Goal: Task Accomplishment & Management: Complete application form

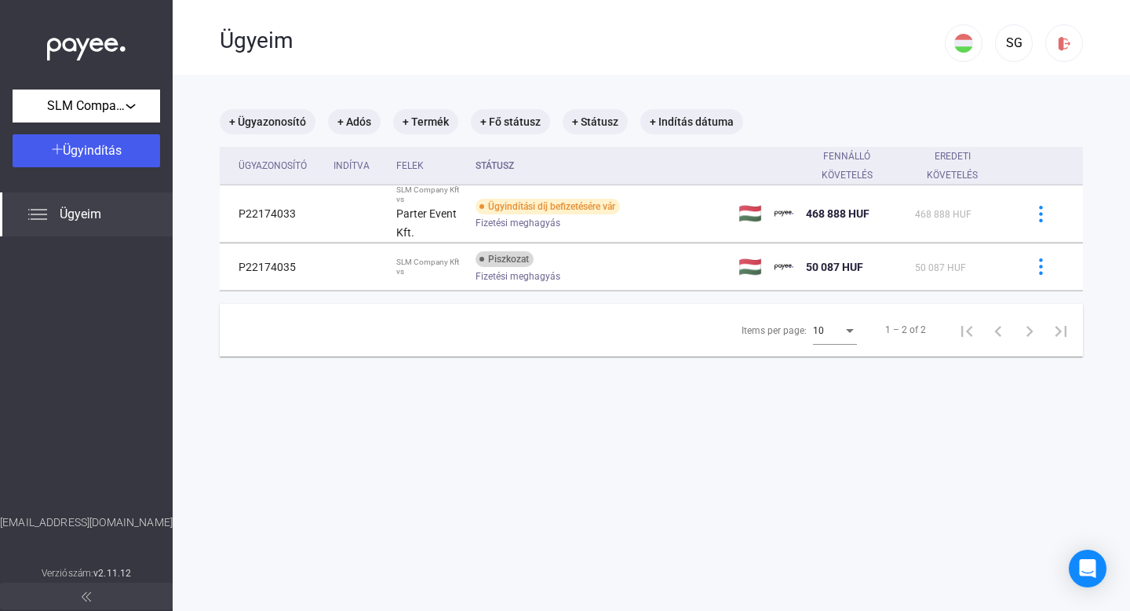
click at [68, 203] on div "Ügyeim" at bounding box center [86, 214] width 173 height 44
click at [669, 63] on div "Ügyeim" at bounding box center [582, 39] width 725 height 78
click at [621, 370] on main "+ Ügyazonosító + Adós + Termék + Fő státusz + Státusz + Indítás dátuma Ügyazono…" at bounding box center [651, 380] width 957 height 611
click at [116, 147] on span "Ügyindítás" at bounding box center [92, 150] width 59 height 15
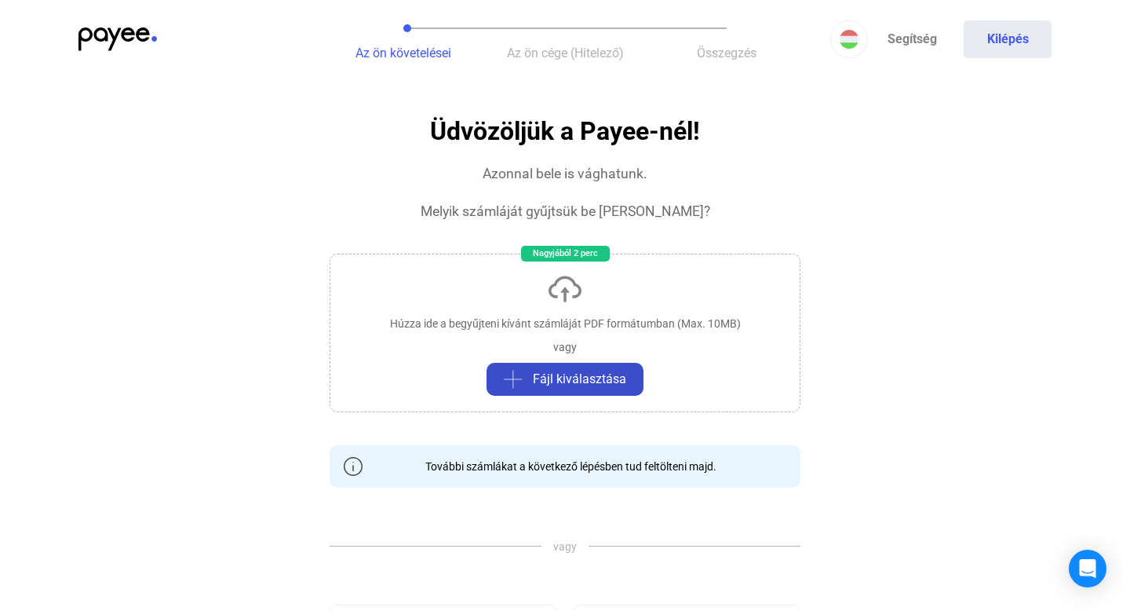
click at [568, 379] on span "Fájl kiválasztása" at bounding box center [579, 379] width 93 height 19
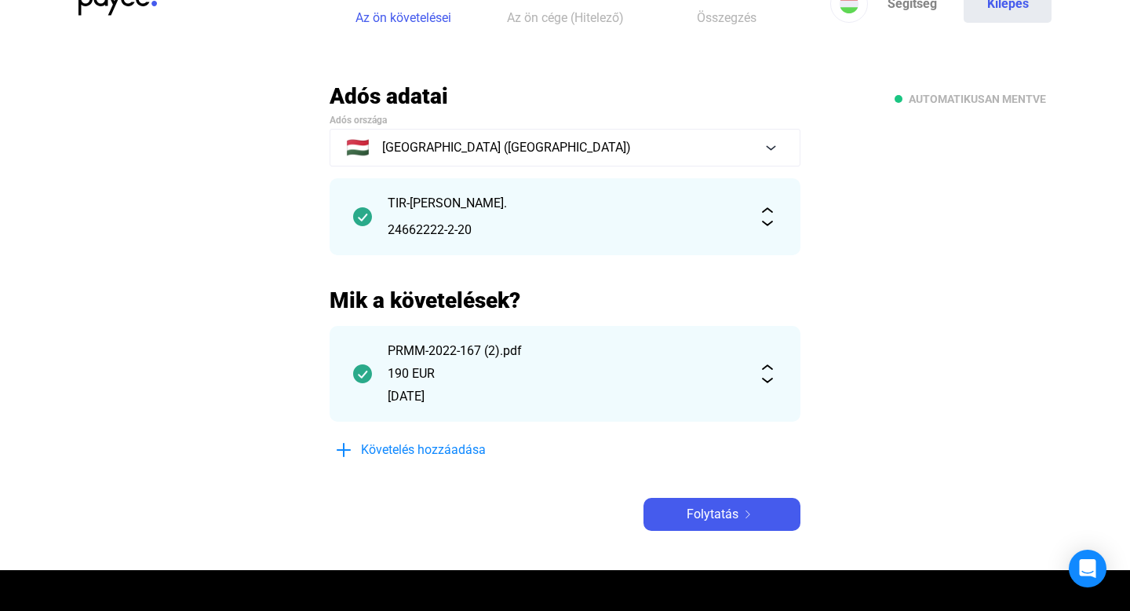
scroll to position [85, 0]
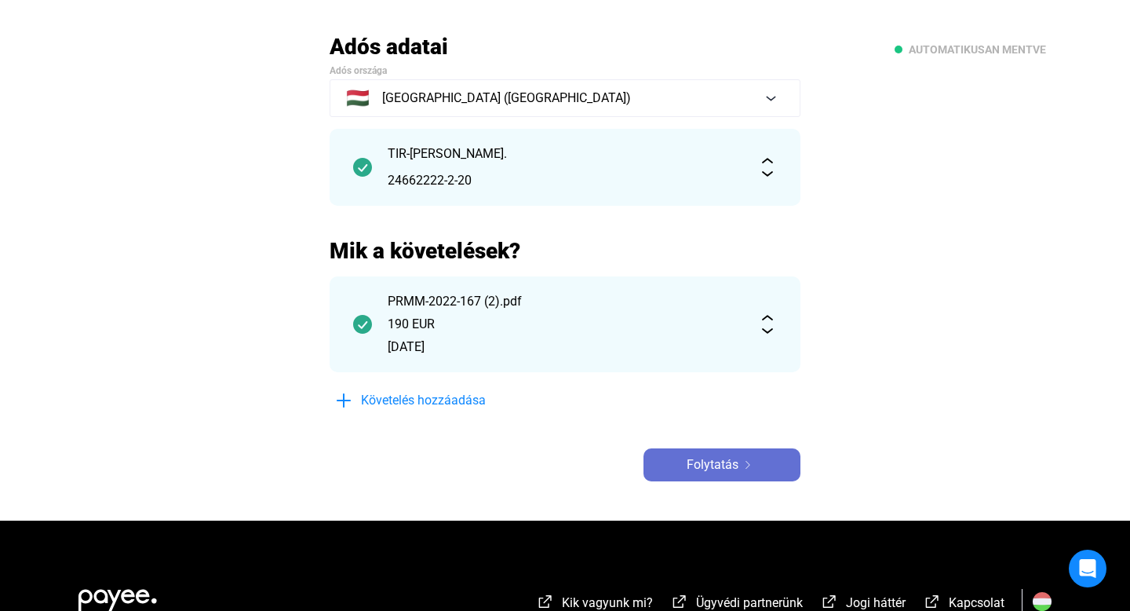
click at [732, 461] on span "Folytatás" at bounding box center [713, 464] width 52 height 19
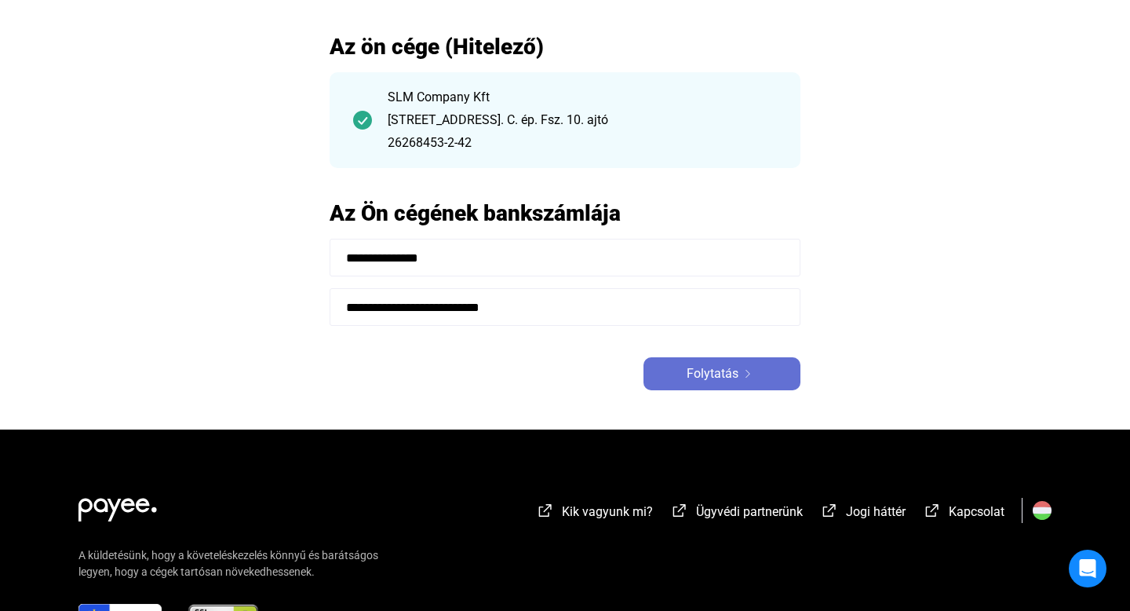
click at [731, 376] on span "Folytatás" at bounding box center [713, 373] width 52 height 19
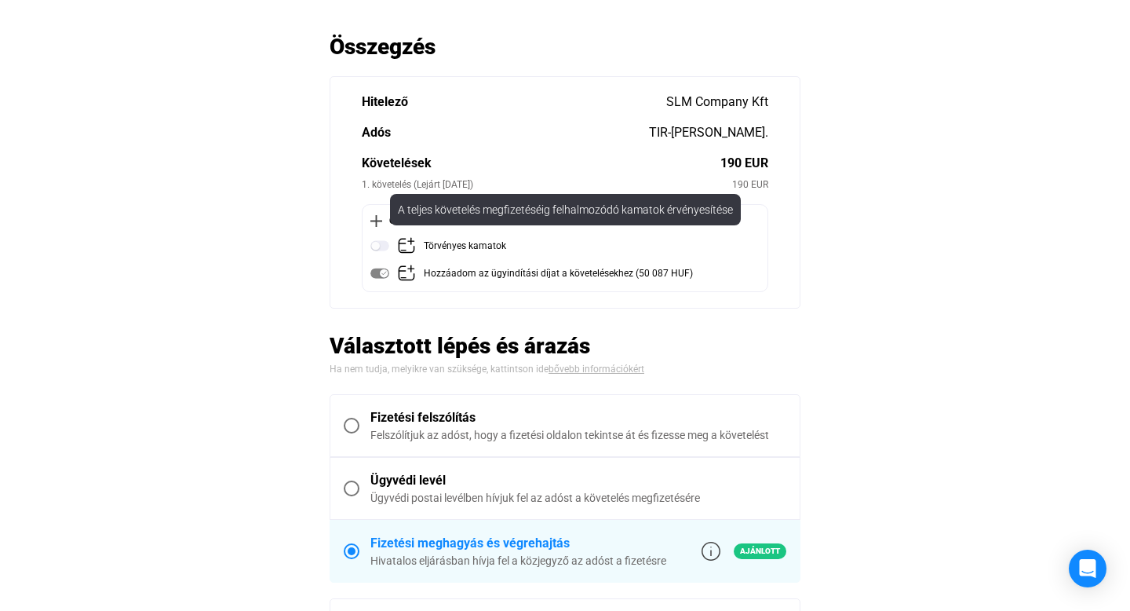
click at [382, 242] on img at bounding box center [379, 245] width 19 height 19
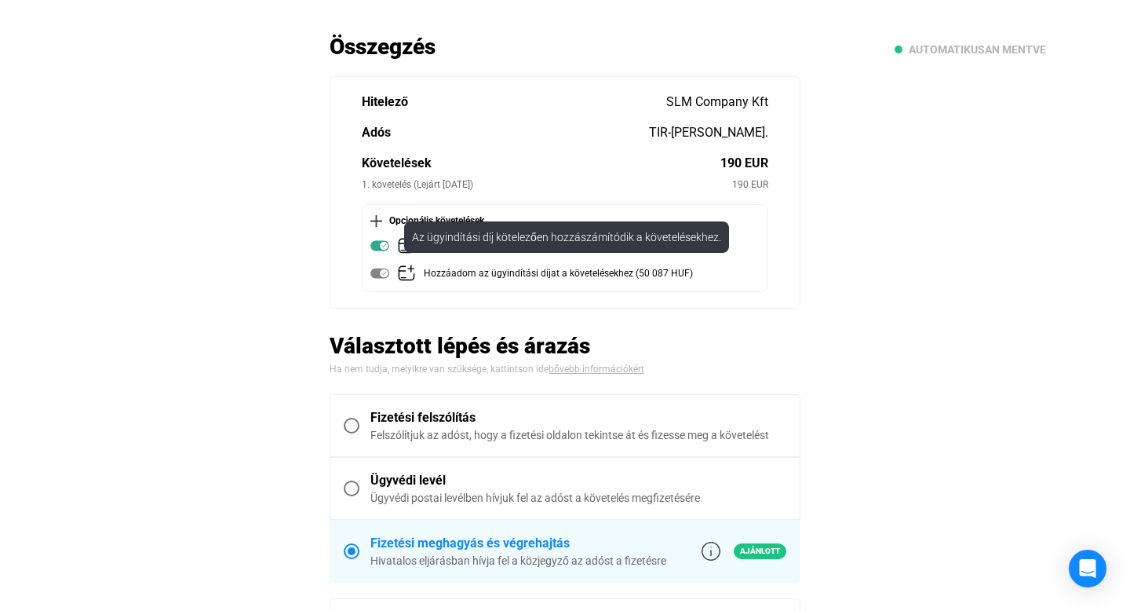
click at [383, 269] on img at bounding box center [379, 273] width 19 height 19
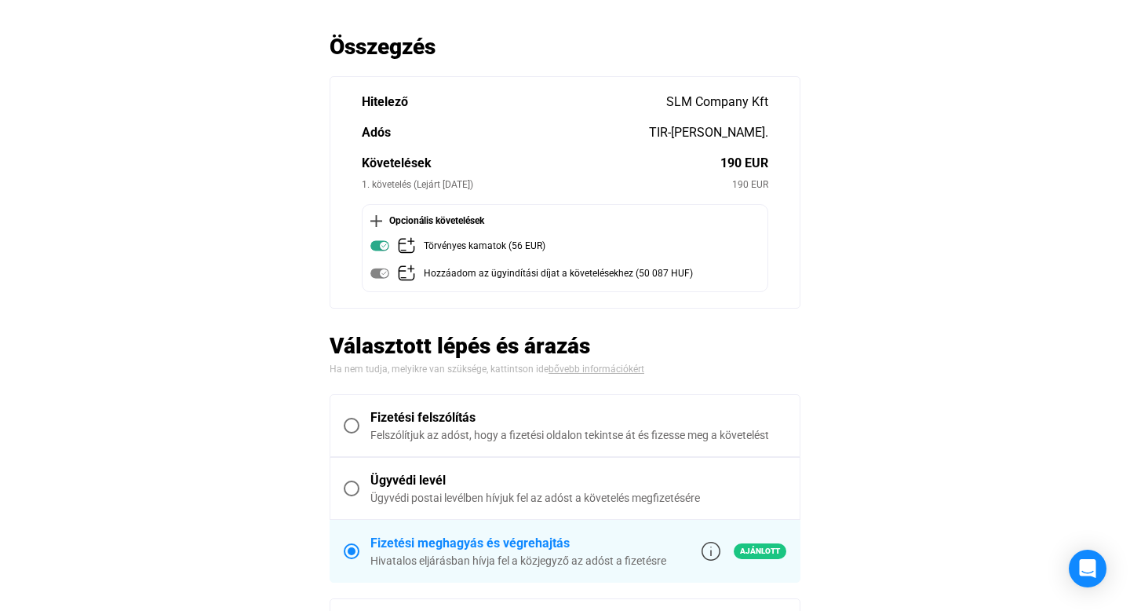
click at [381, 274] on img at bounding box center [379, 273] width 19 height 19
click at [379, 273] on img at bounding box center [379, 273] width 19 height 19
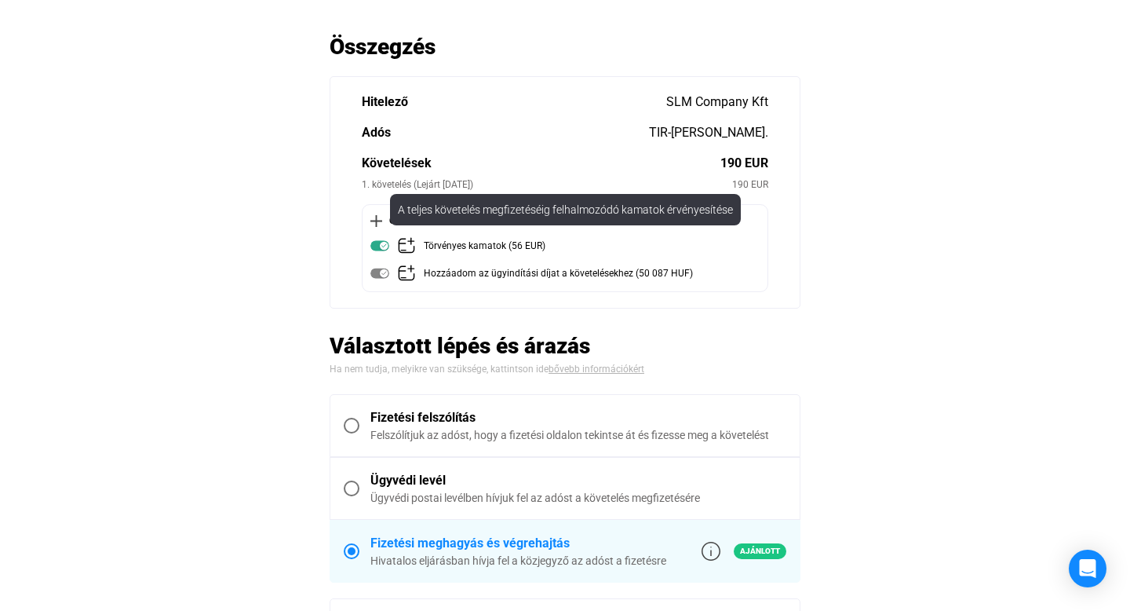
click at [381, 246] on img at bounding box center [379, 245] width 19 height 19
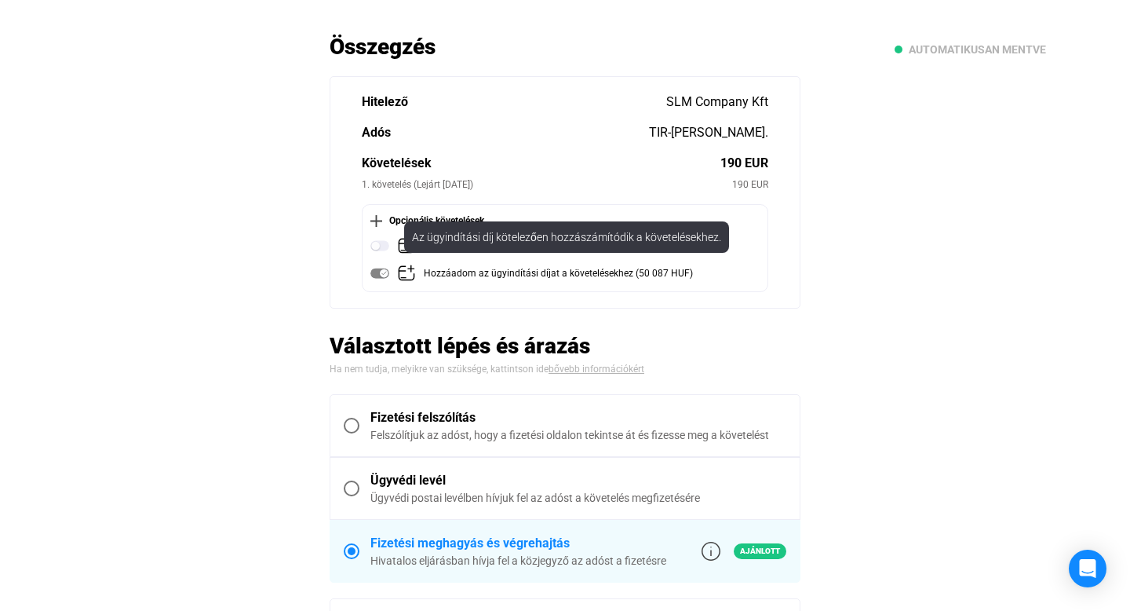
click at [377, 273] on img at bounding box center [379, 273] width 19 height 19
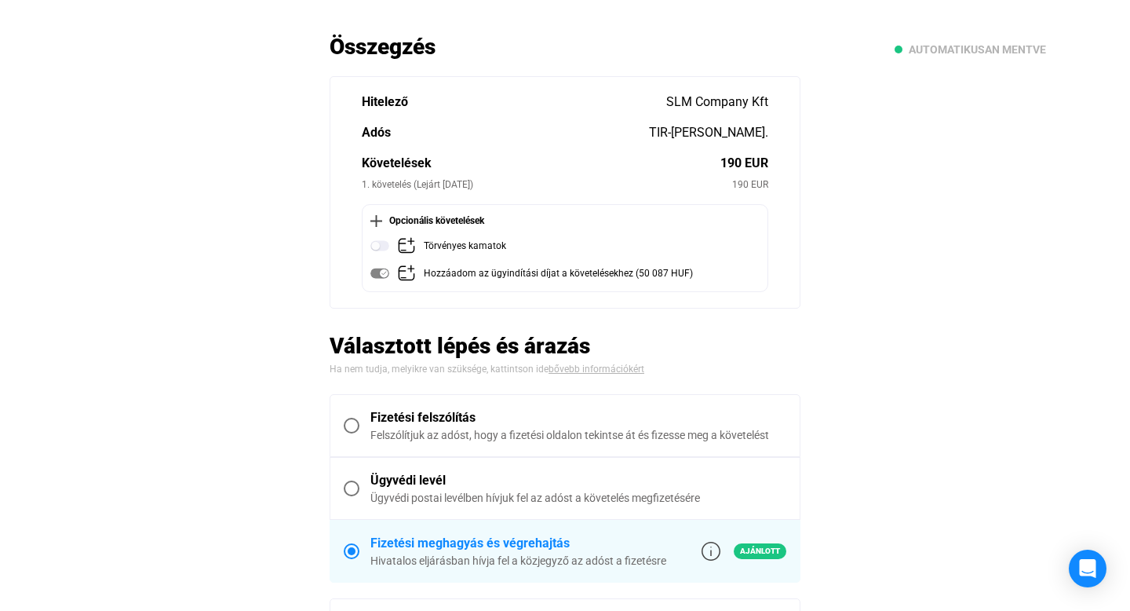
click at [381, 274] on img at bounding box center [379, 273] width 19 height 19
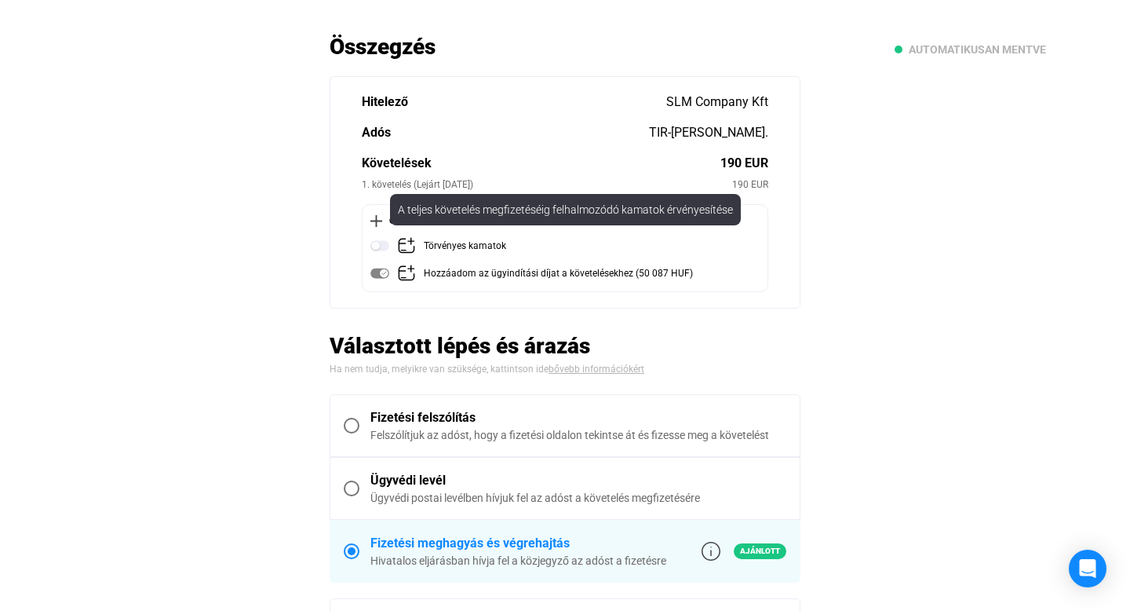
click at [382, 246] on img at bounding box center [379, 245] width 19 height 19
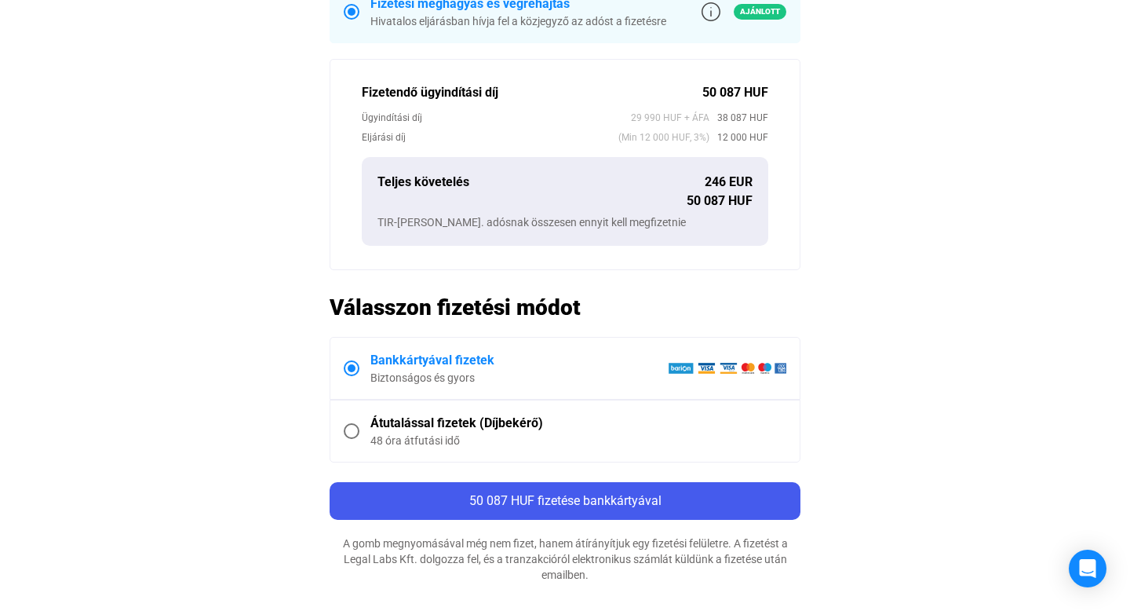
scroll to position [643, 0]
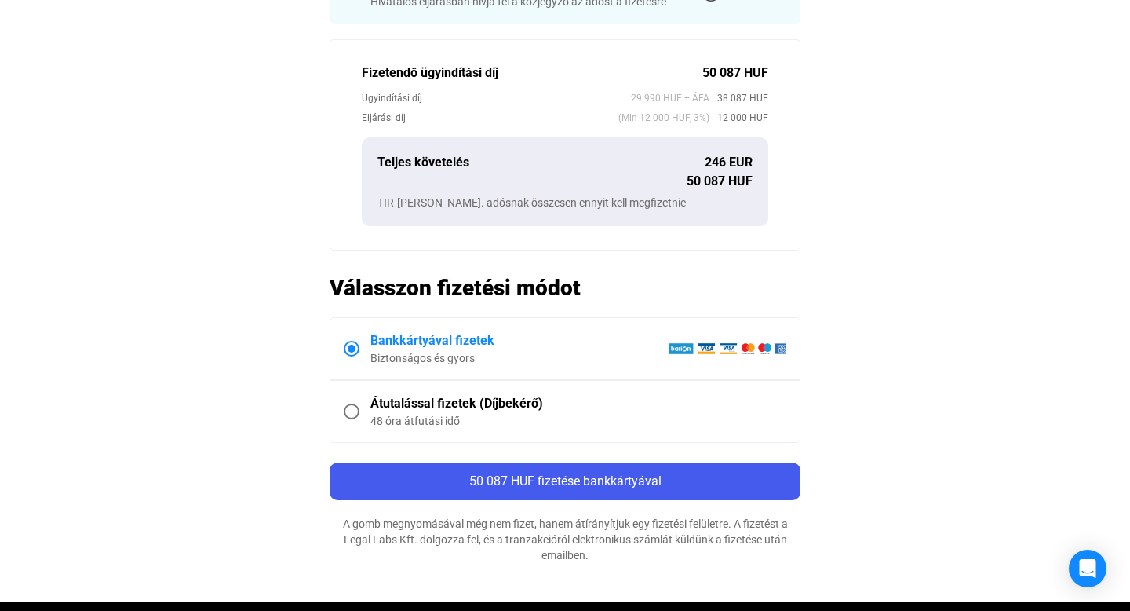
click at [481, 406] on div "Átutalással fizetek (Díjbekérő)" at bounding box center [578, 403] width 416 height 19
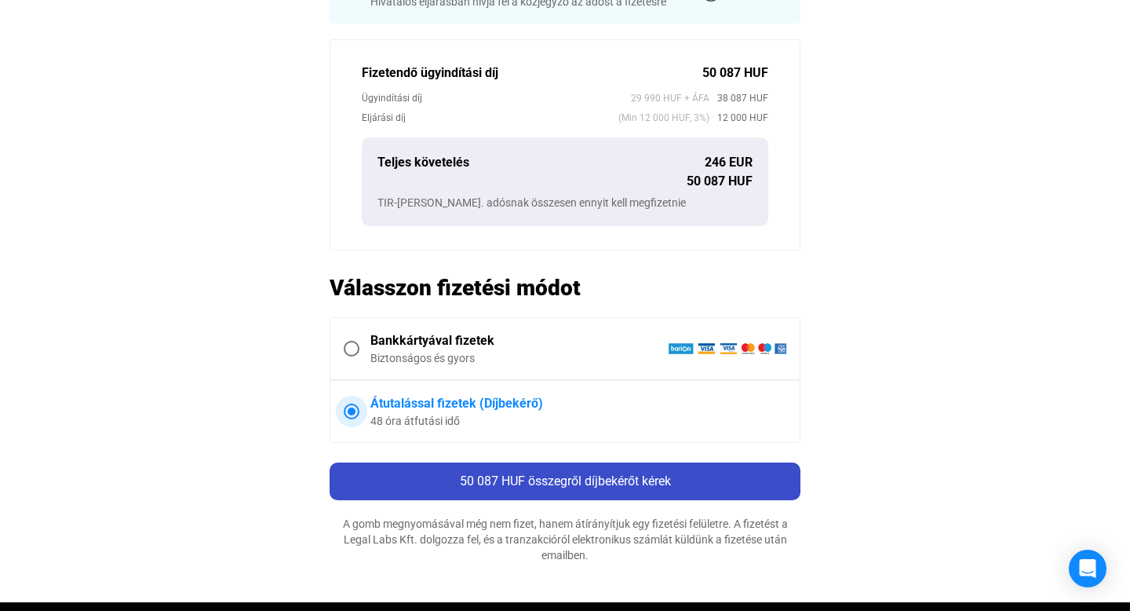
click at [473, 476] on span "50 087 HUF összegről díjbekérőt kérek" at bounding box center [565, 480] width 211 height 15
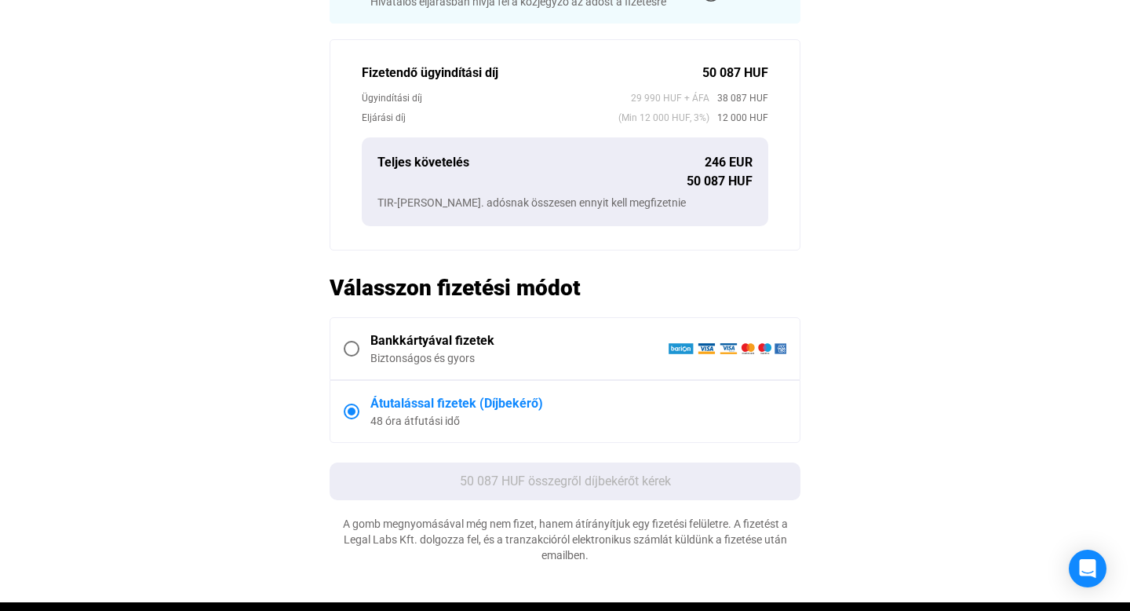
scroll to position [0, 0]
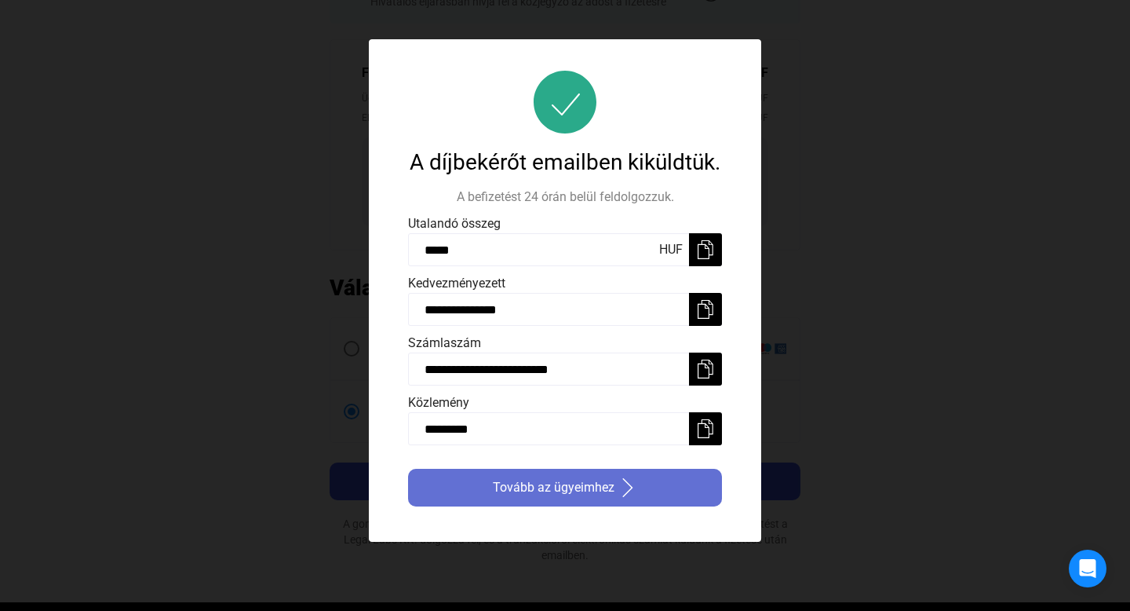
click at [559, 497] on span "Tovább az ügyeimhez" at bounding box center [554, 487] width 122 height 19
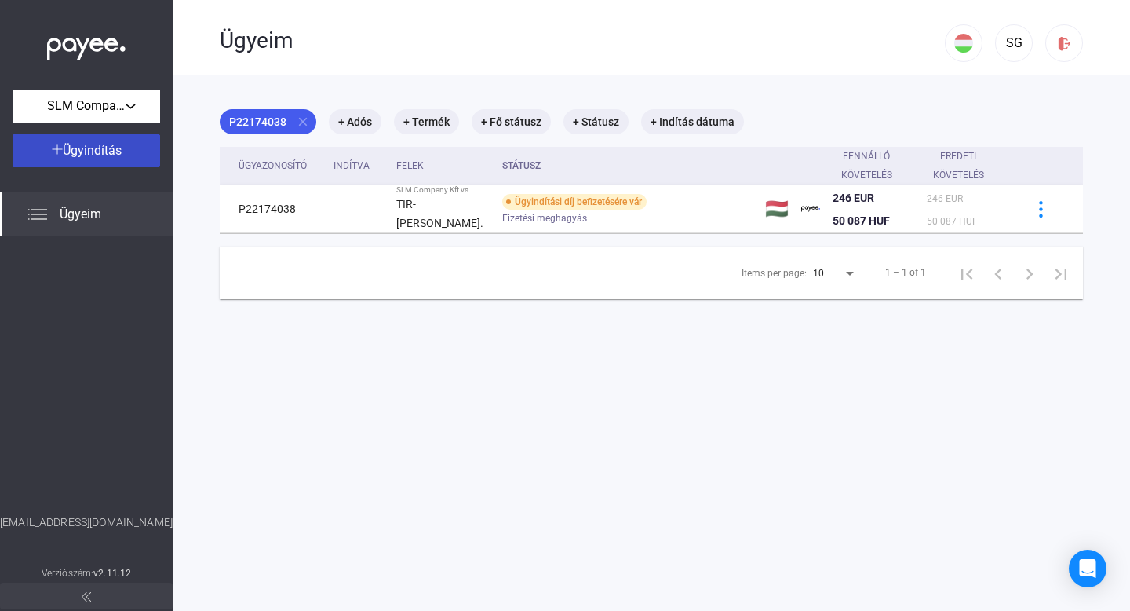
click at [116, 152] on span "Ügyindítás" at bounding box center [92, 150] width 59 height 15
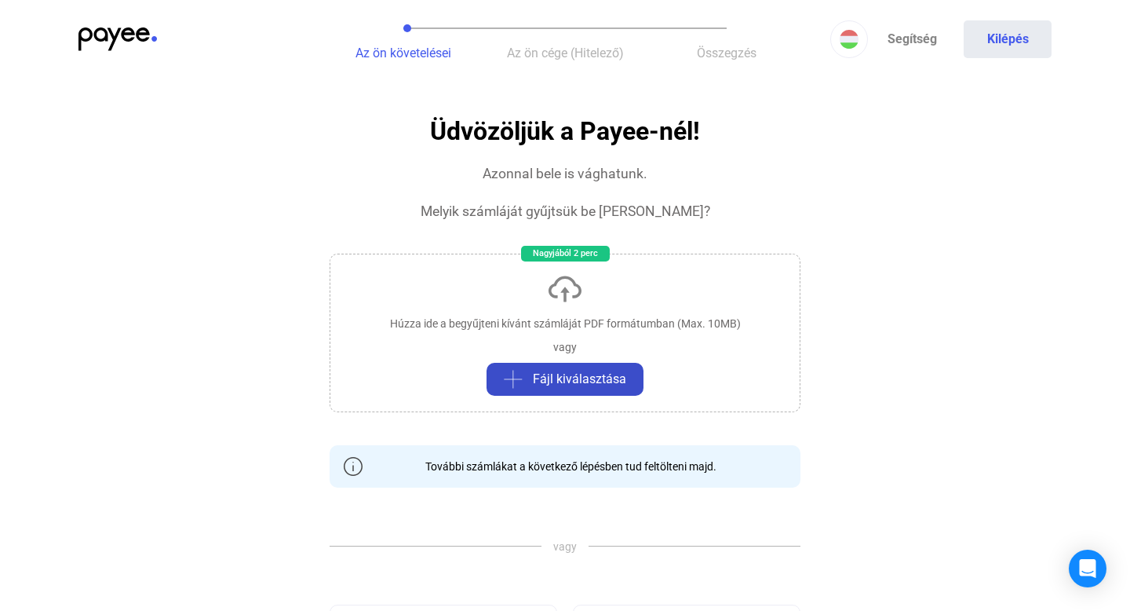
click at [590, 376] on span "Fájl kiválasztása" at bounding box center [579, 379] width 93 height 19
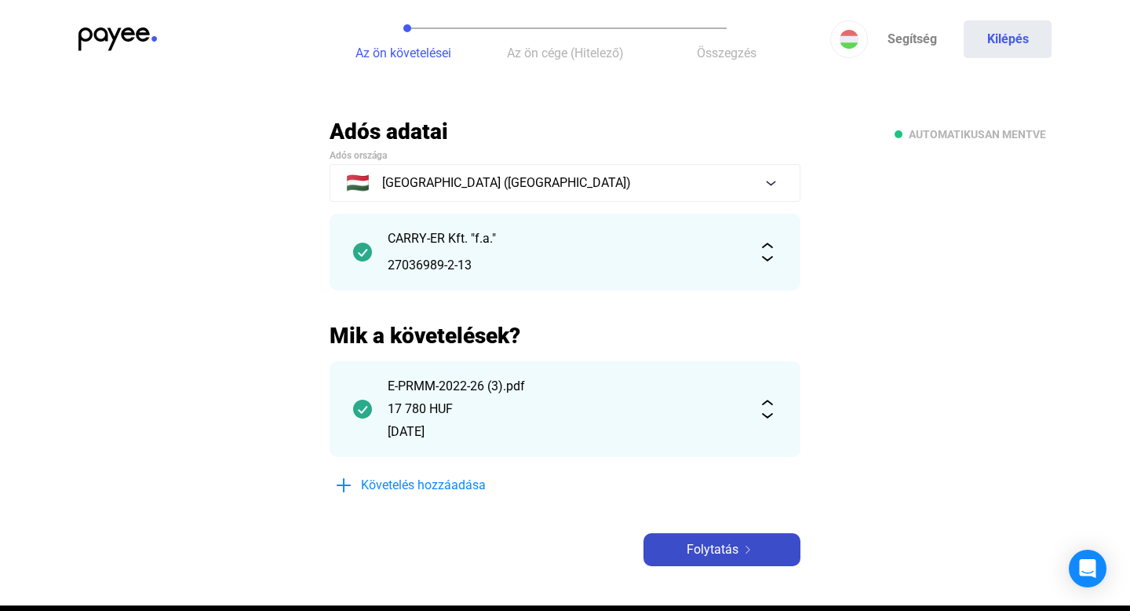
click at [716, 556] on span "Folytatás" at bounding box center [713, 549] width 52 height 19
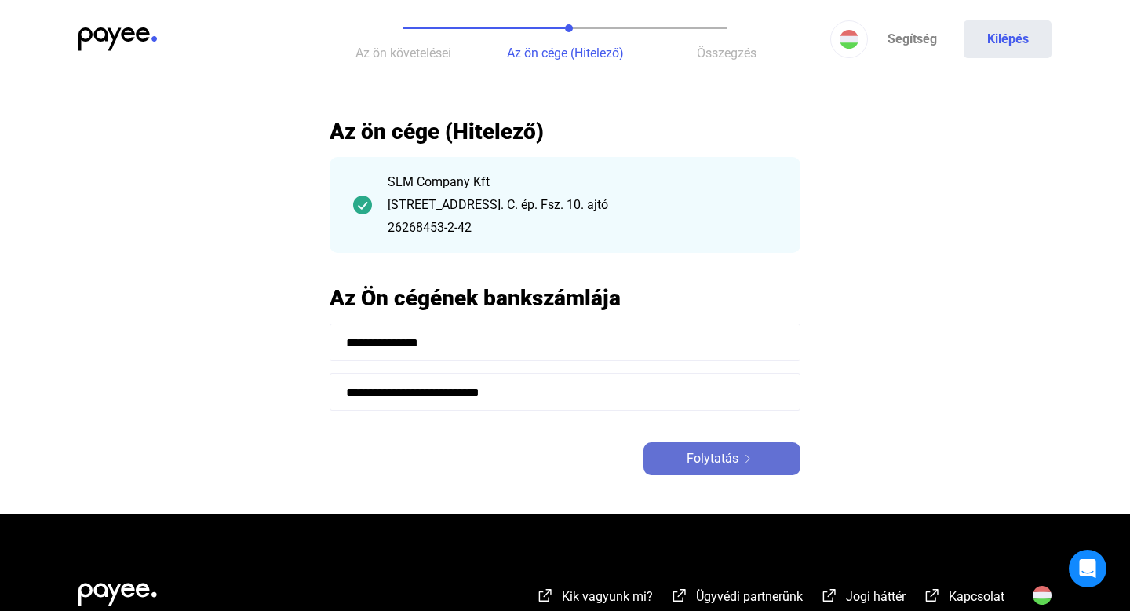
click at [727, 461] on span "Folytatás" at bounding box center [713, 458] width 52 height 19
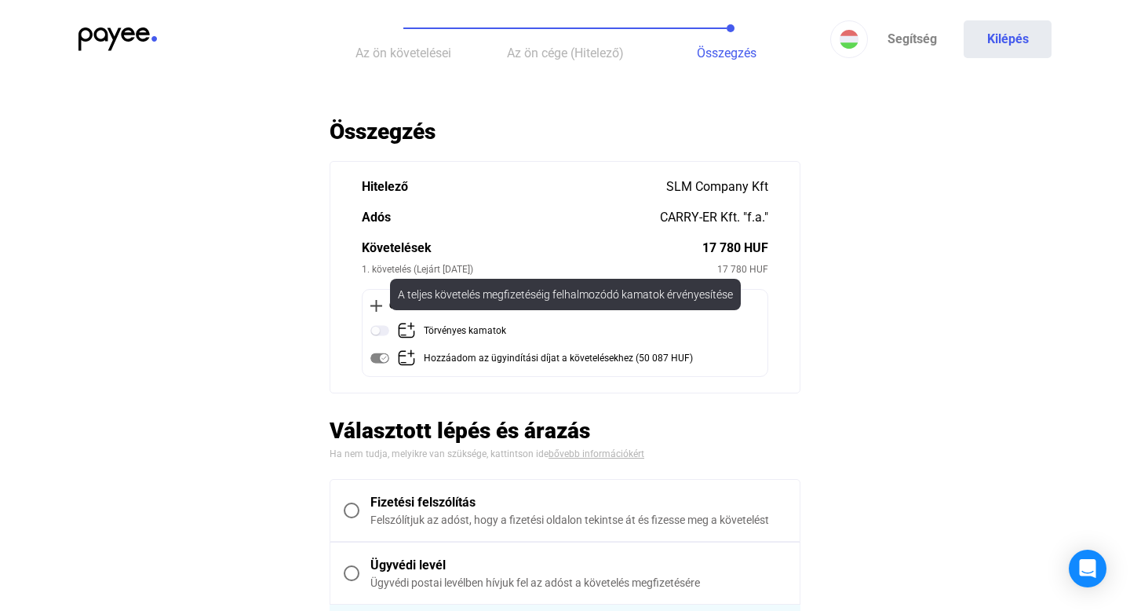
click at [379, 328] on img at bounding box center [379, 330] width 19 height 19
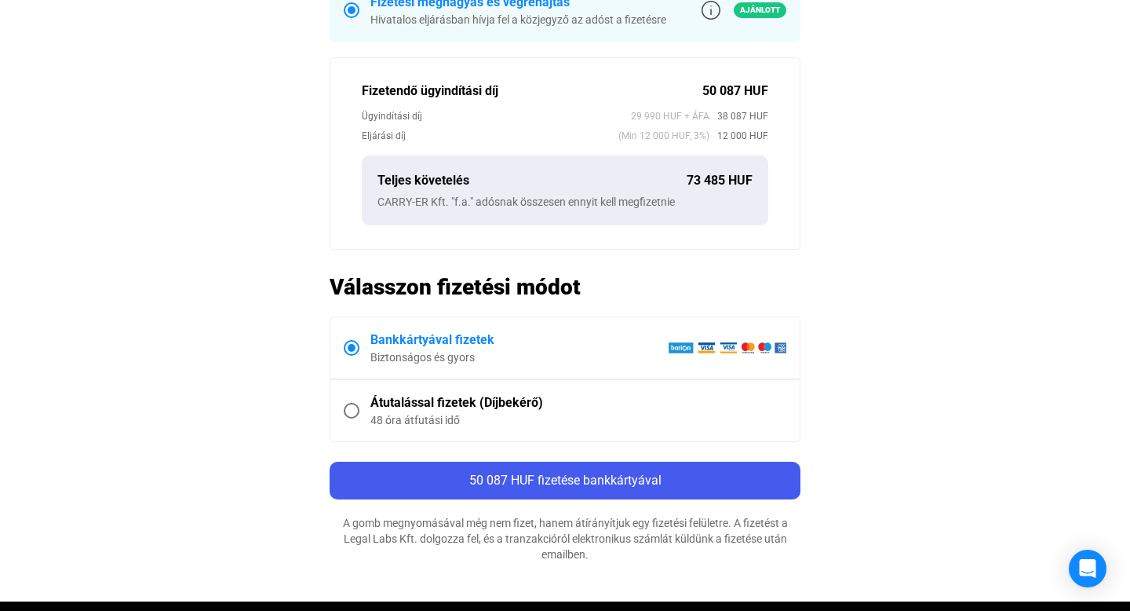
scroll to position [718, 0]
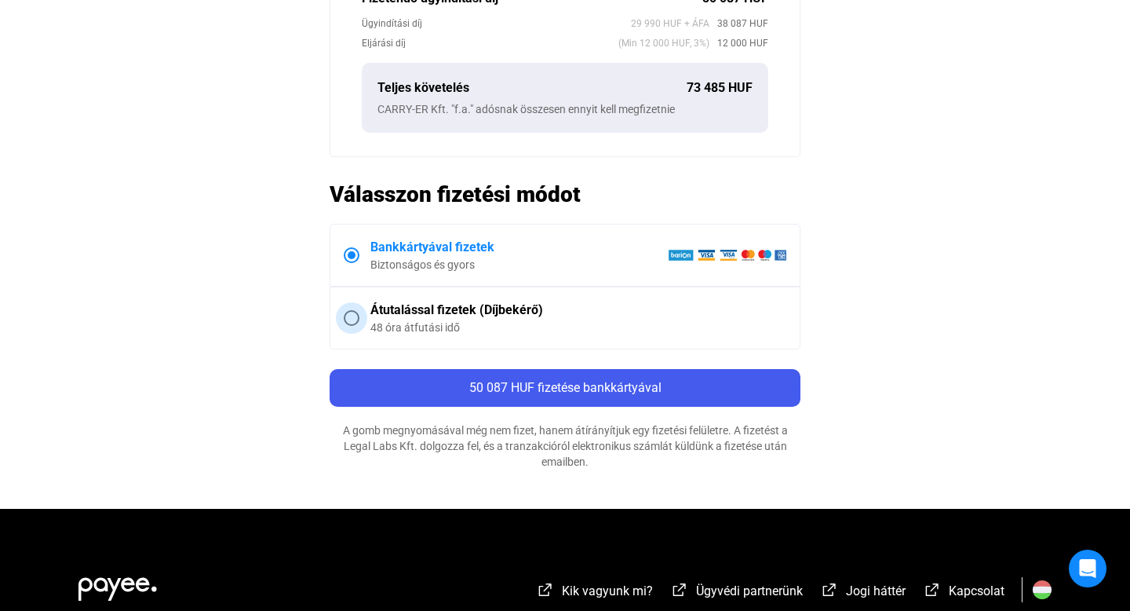
click at [359, 316] on span "Átutalással fizetek (Díjbekérő) 48 óra átfutási idő" at bounding box center [572, 318] width 427 height 35
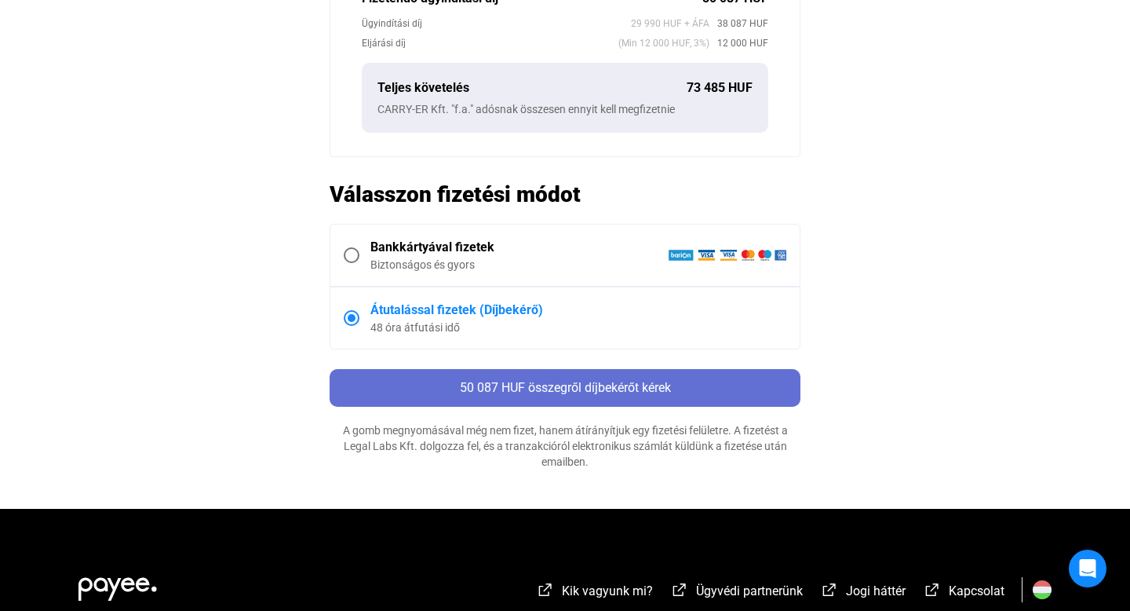
click at [403, 381] on div "50 087 HUF összegről díjbekérőt kérek" at bounding box center [564, 387] width 461 height 19
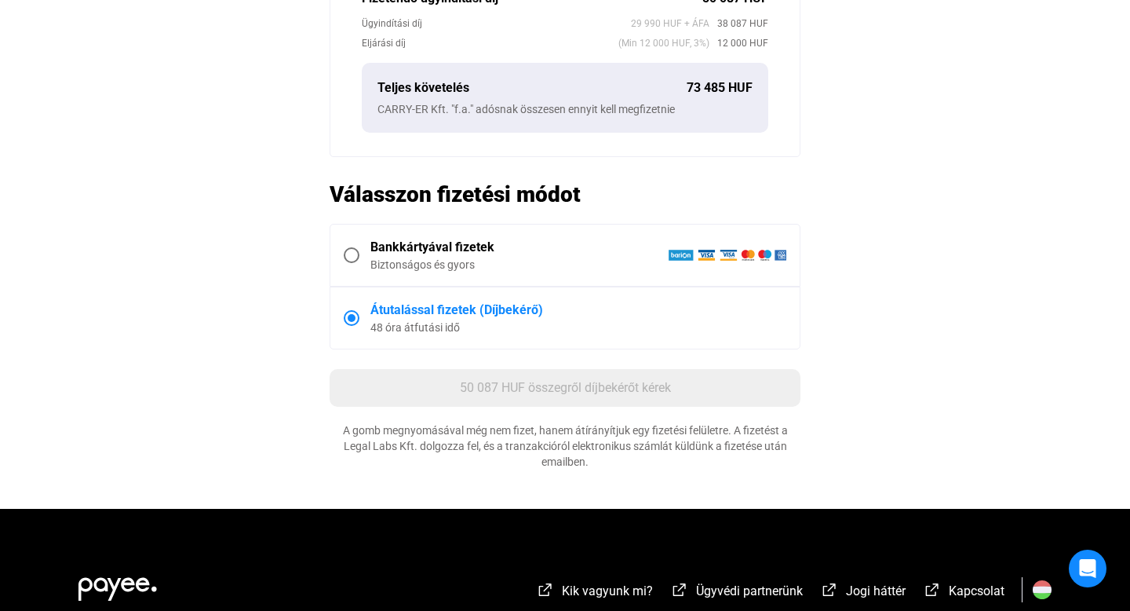
scroll to position [0, 0]
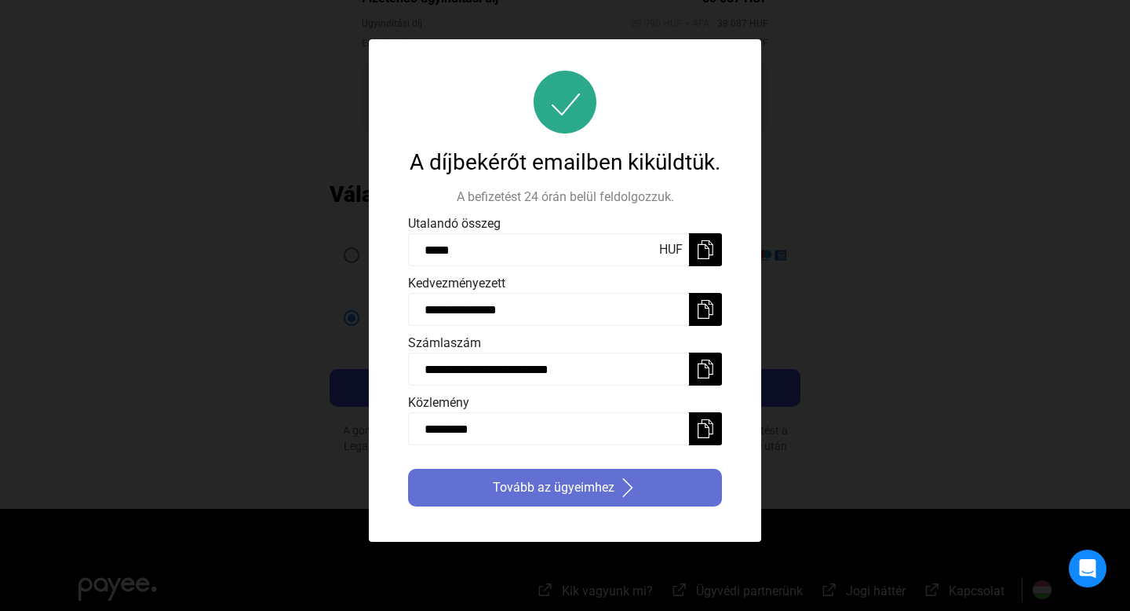
click at [499, 497] on span "Tovább az ügyeimhez" at bounding box center [554, 487] width 122 height 19
